Goal: Task Accomplishment & Management: Manage account settings

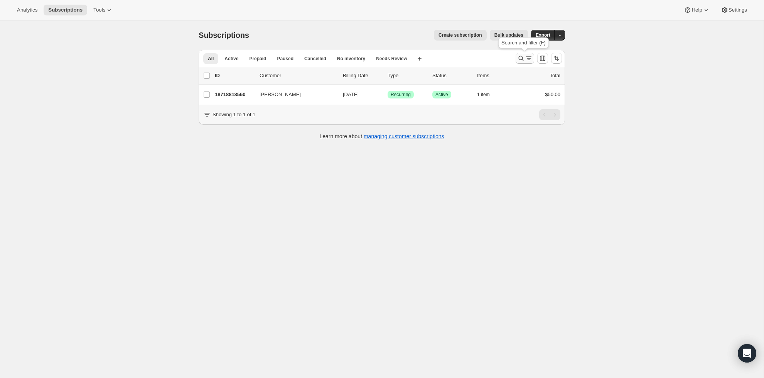
click at [521, 60] on icon "Search and filter results" at bounding box center [521, 58] width 5 height 5
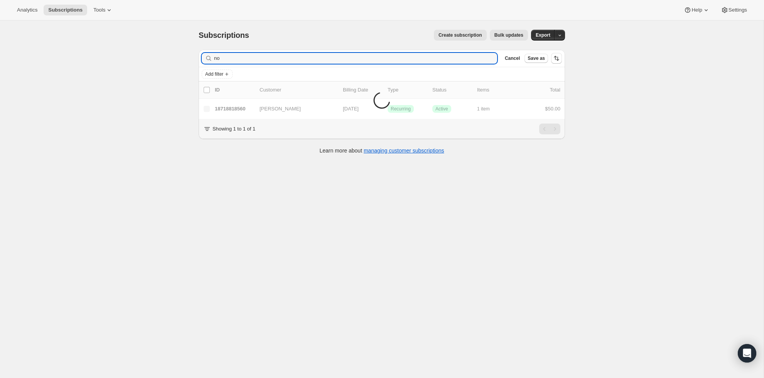
type input "n"
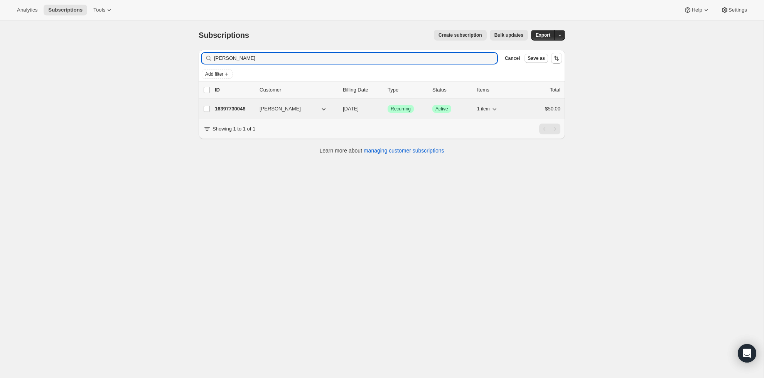
type input "Omar"
click at [243, 105] on p "16397730048" at bounding box center [234, 109] width 39 height 8
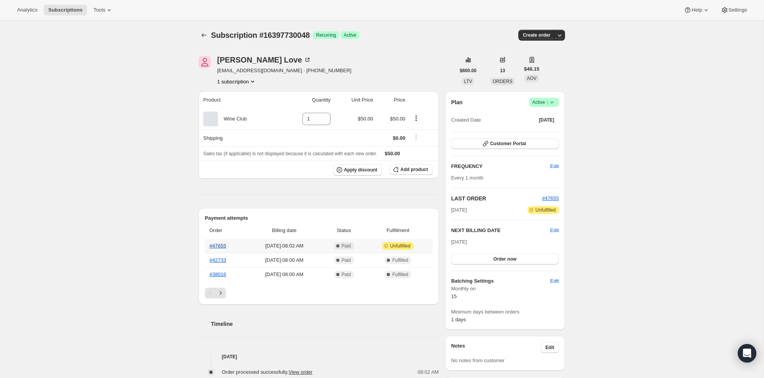
click at [221, 248] on link "#47655" at bounding box center [217, 246] width 17 height 6
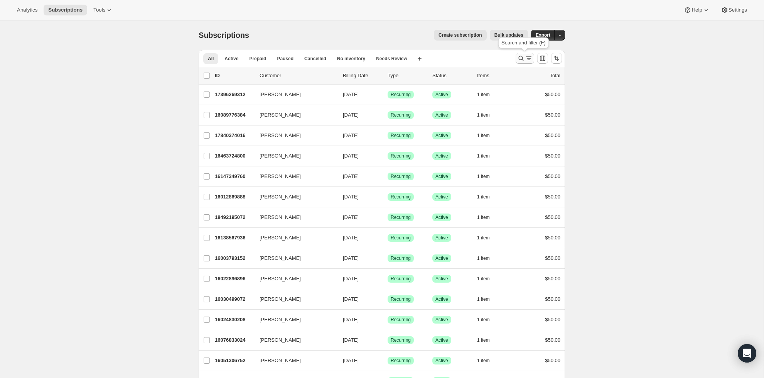
click at [524, 57] on icon "Search and filter results" at bounding box center [521, 58] width 8 height 8
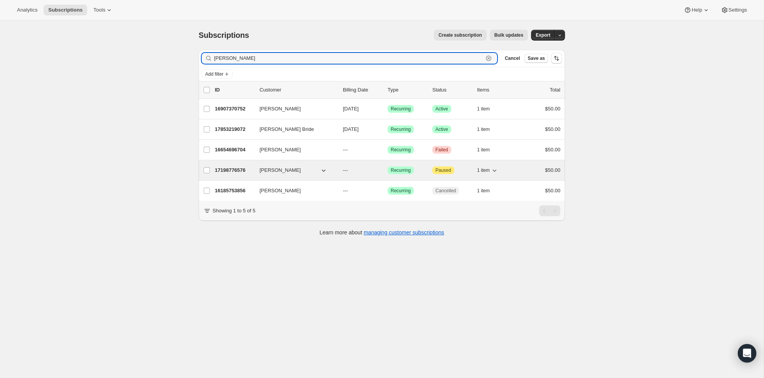
type input "[PERSON_NAME]"
click at [232, 172] on p "17198776576" at bounding box center [234, 170] width 39 height 8
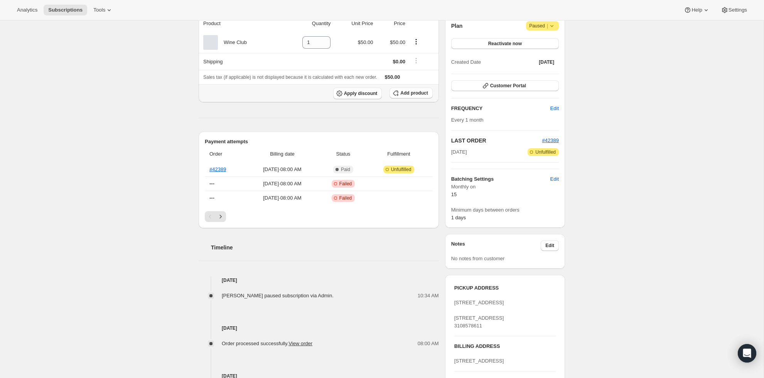
scroll to position [79, 0]
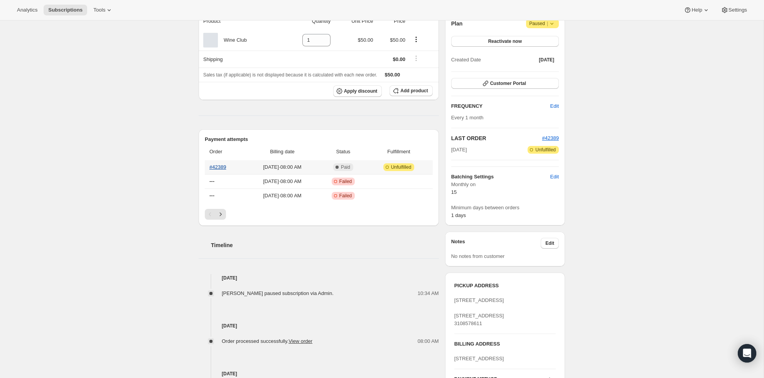
click at [225, 168] on link "#42389" at bounding box center [217, 167] width 17 height 6
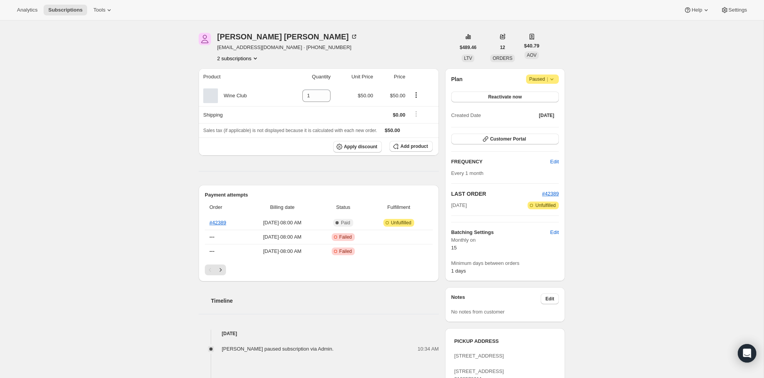
scroll to position [10, 0]
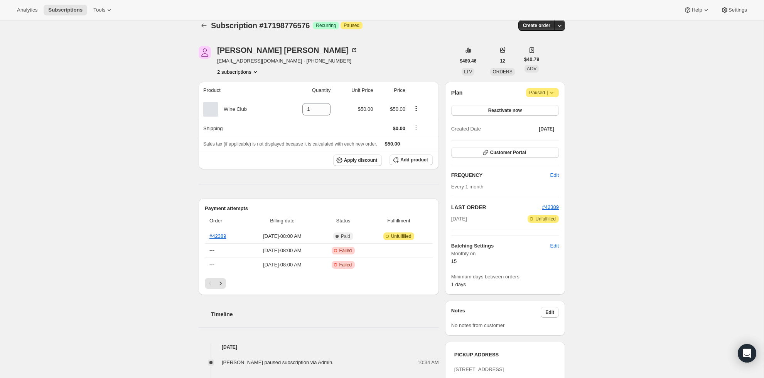
click at [541, 91] on span "Paused |" at bounding box center [542, 93] width 27 height 8
click at [597, 77] on div "Subscription #17198776576. This page is ready Subscription #17198776576 Success…" at bounding box center [382, 319] width 764 height 617
click at [555, 90] on icon at bounding box center [552, 93] width 8 height 8
click at [639, 86] on div "Subscription #17198776576. This page is ready Subscription #17198776576 Success…" at bounding box center [382, 319] width 764 height 617
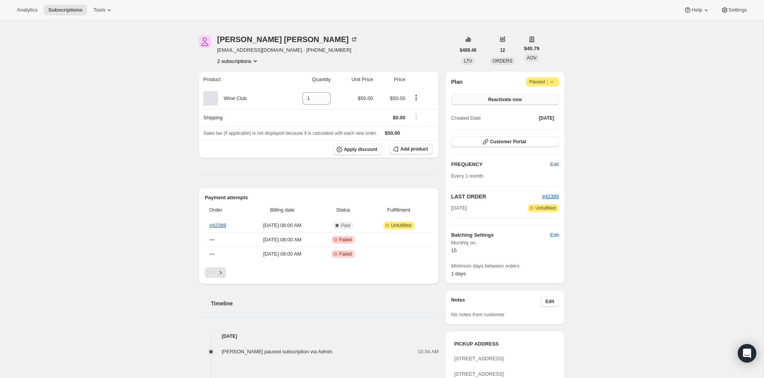
click at [513, 101] on span "Reactivate now" at bounding box center [505, 99] width 34 height 6
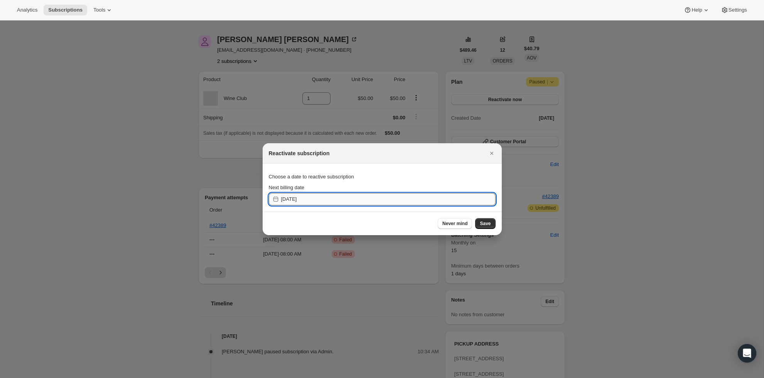
click at [301, 199] on input "2025-09-28" at bounding box center [388, 199] width 214 height 12
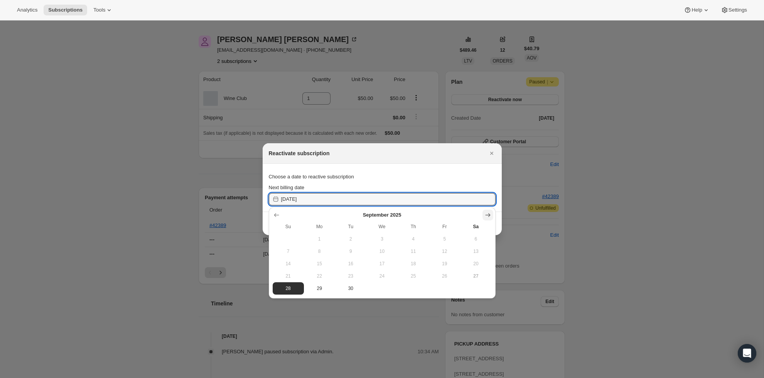
click at [488, 214] on icon "Show next month, October 2025" at bounding box center [488, 215] width 8 height 8
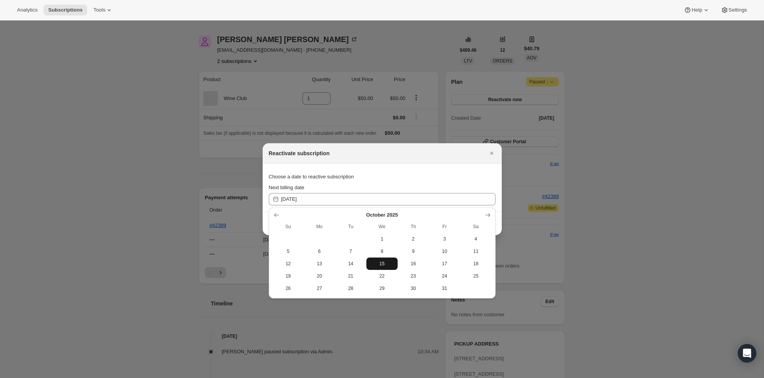
click at [385, 264] on span "15" at bounding box center [381, 263] width 25 height 6
type input "2025-10-15"
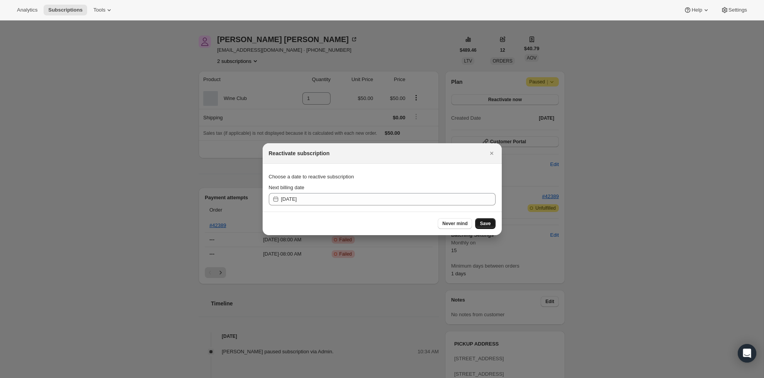
click at [491, 222] on span "Save" at bounding box center [485, 223] width 11 height 6
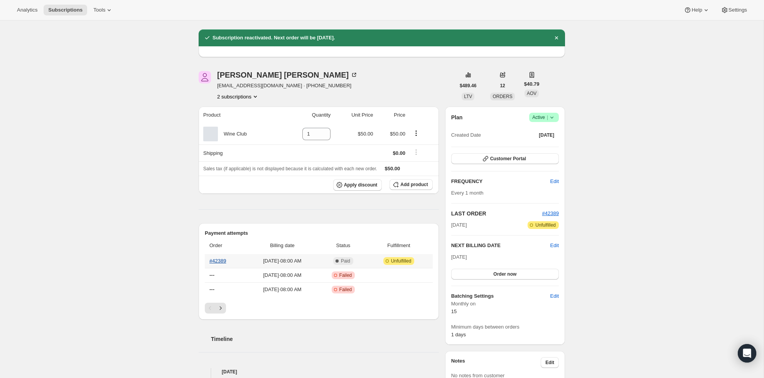
click at [220, 258] on link "#42389" at bounding box center [217, 261] width 17 height 6
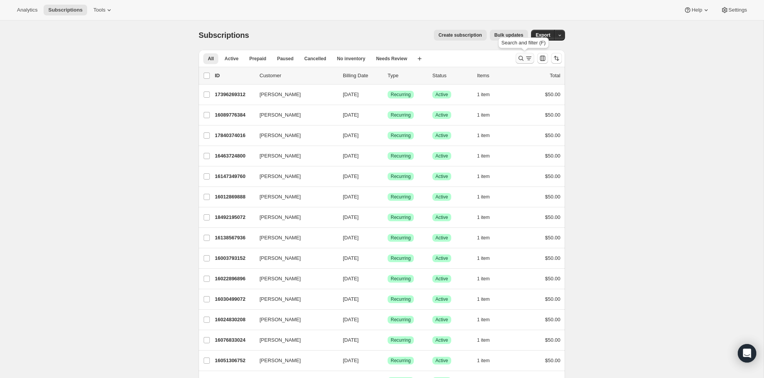
click at [522, 58] on icon "Search and filter results" at bounding box center [521, 58] width 8 height 8
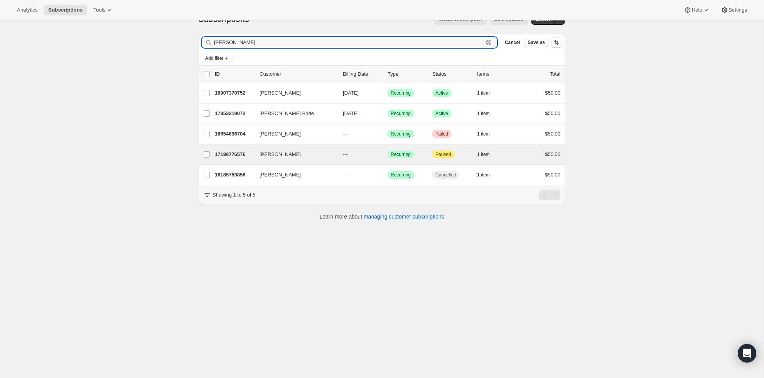
scroll to position [16, 0]
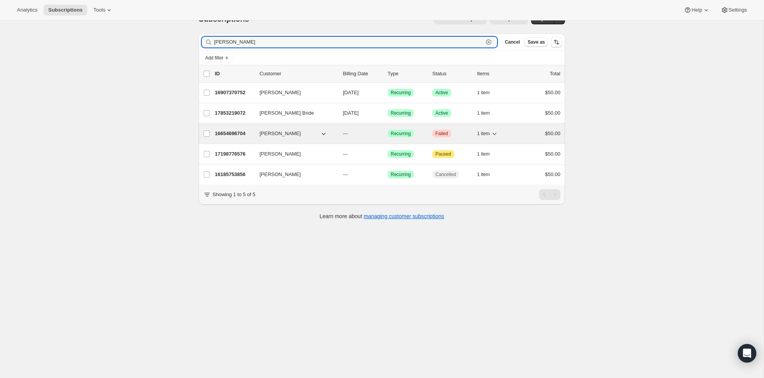
type input "[PERSON_NAME]"
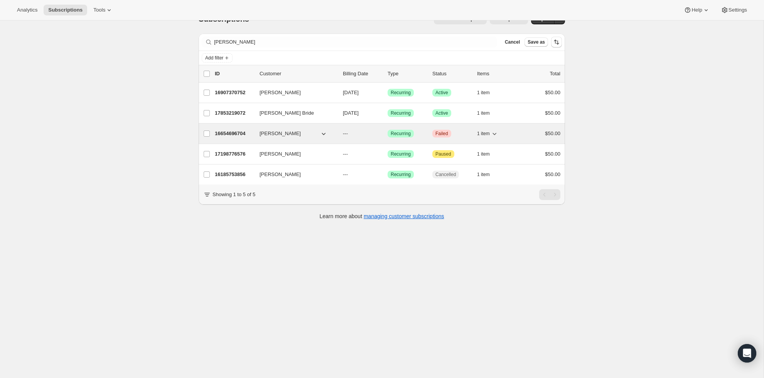
click at [232, 131] on p "16654696704" at bounding box center [234, 134] width 39 height 8
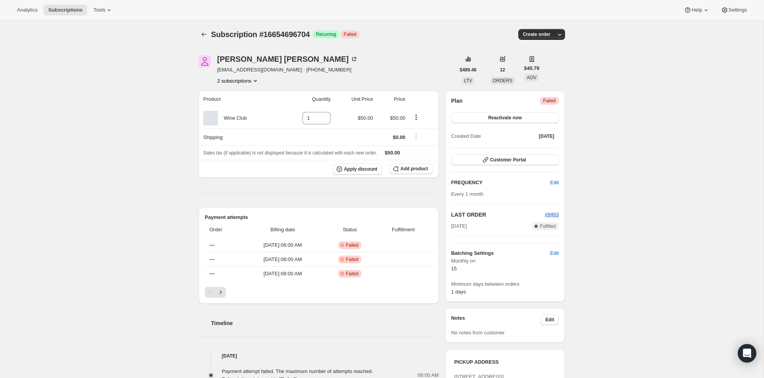
scroll to position [33, 0]
